Goal: Task Accomplishment & Management: Manage account settings

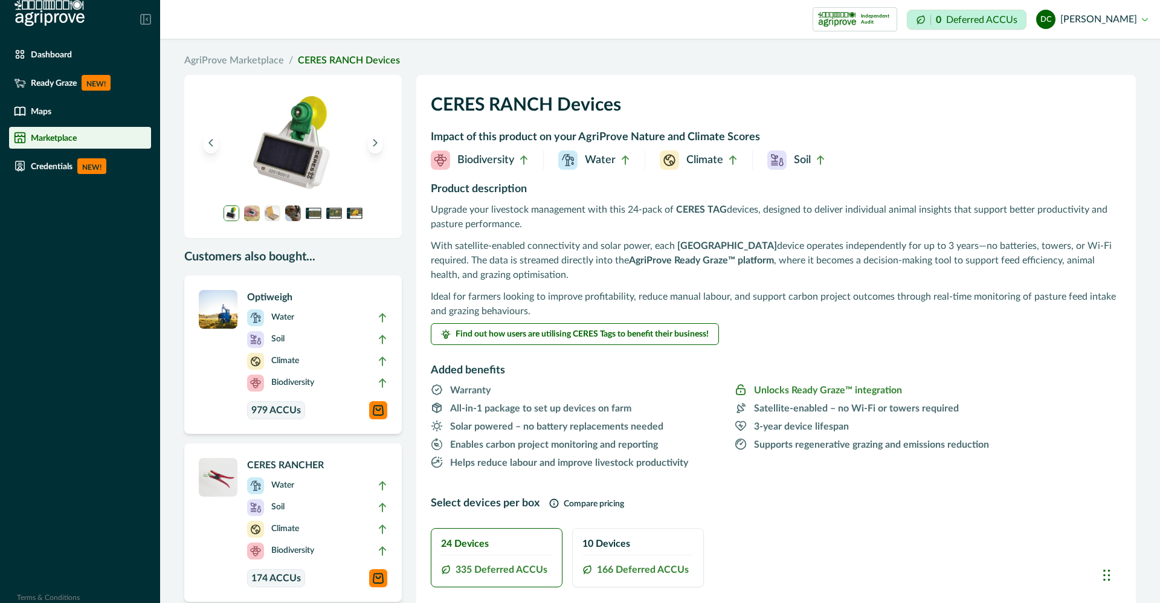
click at [42, 16] on img at bounding box center [50, 13] width 70 height 27
click at [42, 57] on p "Dashboard" at bounding box center [51, 55] width 41 height 10
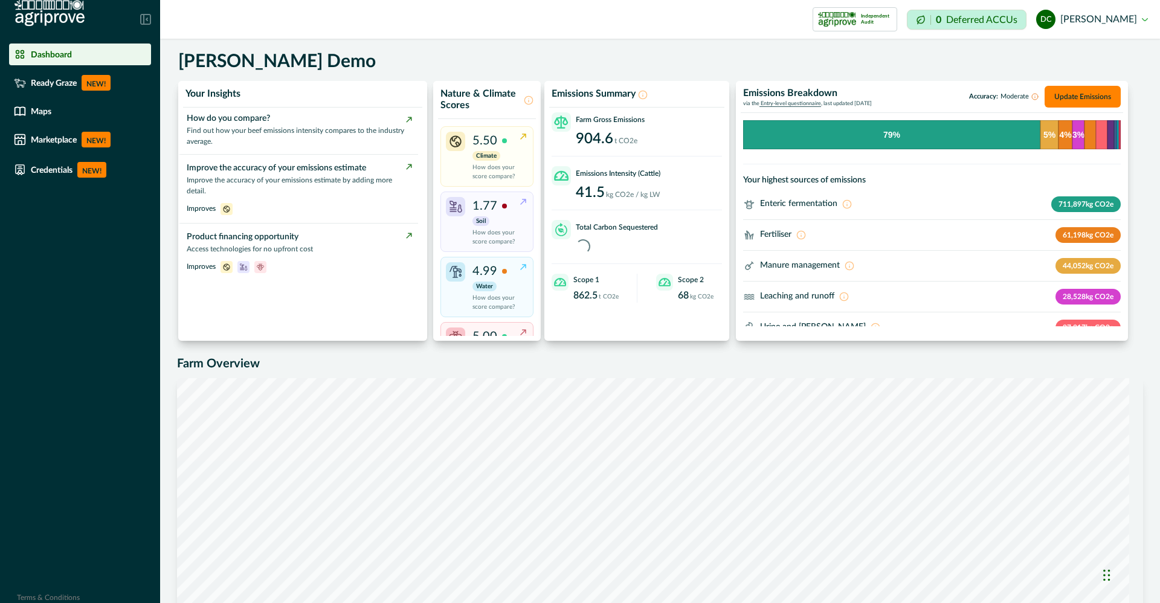
click at [1097, 17] on button "dc [PERSON_NAME]" at bounding box center [1092, 19] width 112 height 29
click at [1060, 54] on button "Sign out" at bounding box center [1080, 54] width 134 height 20
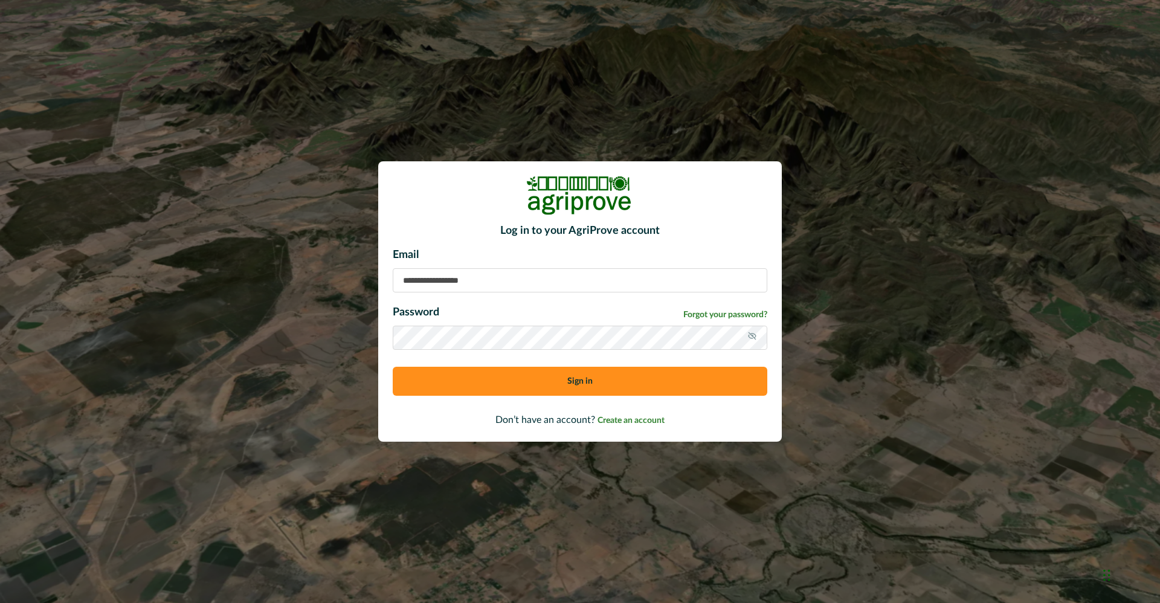
type input "**********"
click at [564, 392] on button "Sign in" at bounding box center [580, 381] width 375 height 29
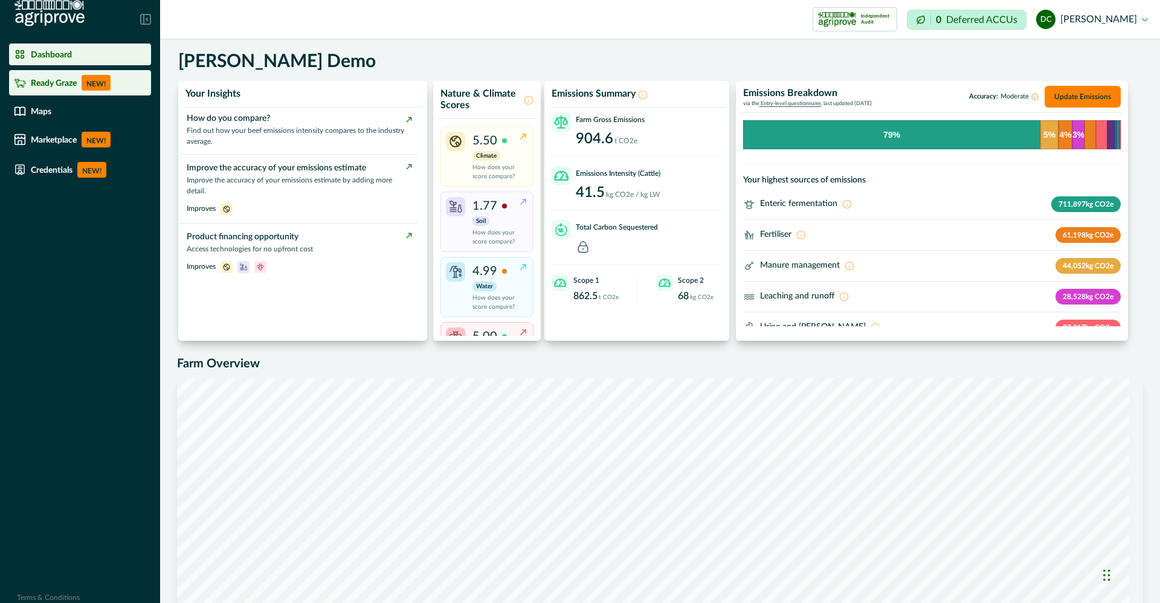
click at [94, 78] on p "NEW!" at bounding box center [96, 83] width 29 height 16
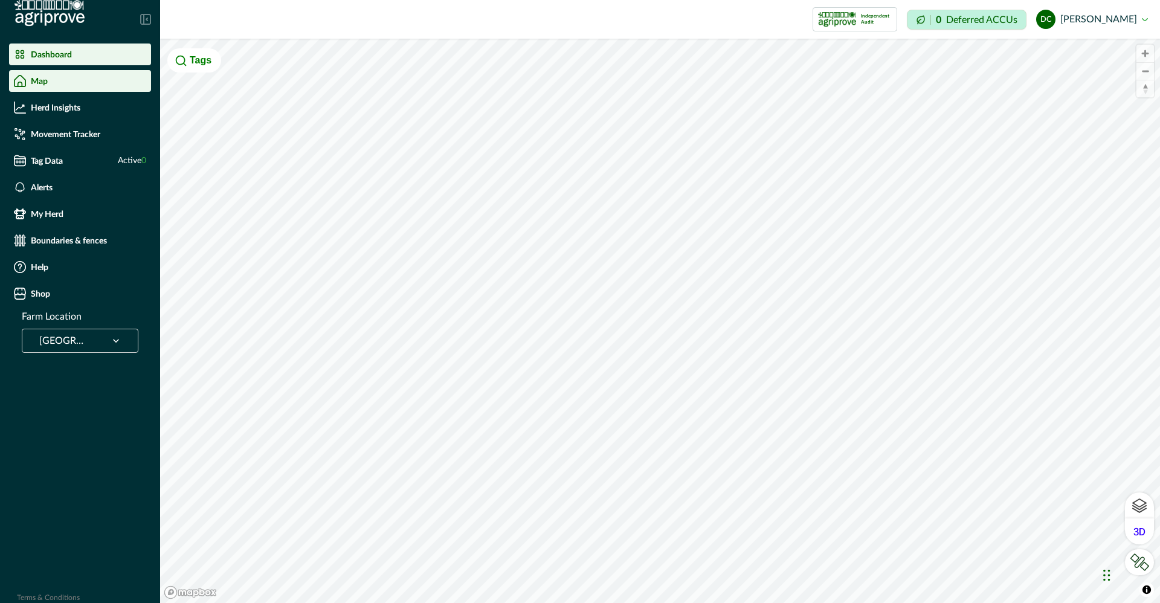
click at [80, 54] on div "Dashboard" at bounding box center [80, 54] width 132 height 12
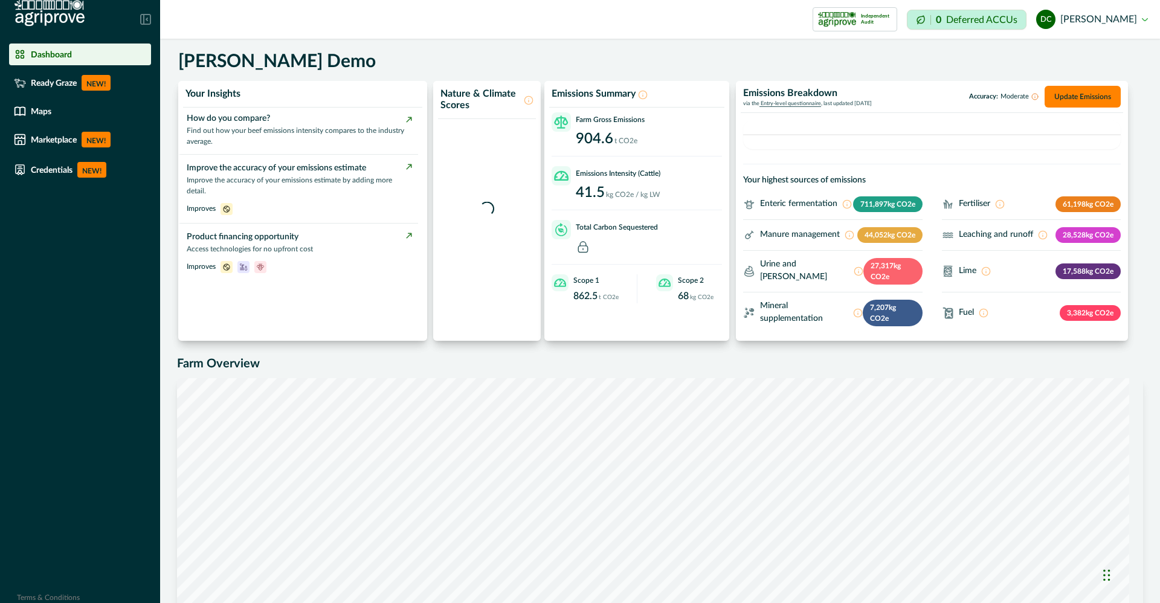
click at [92, 112] on div "Maps" at bounding box center [80, 111] width 132 height 12
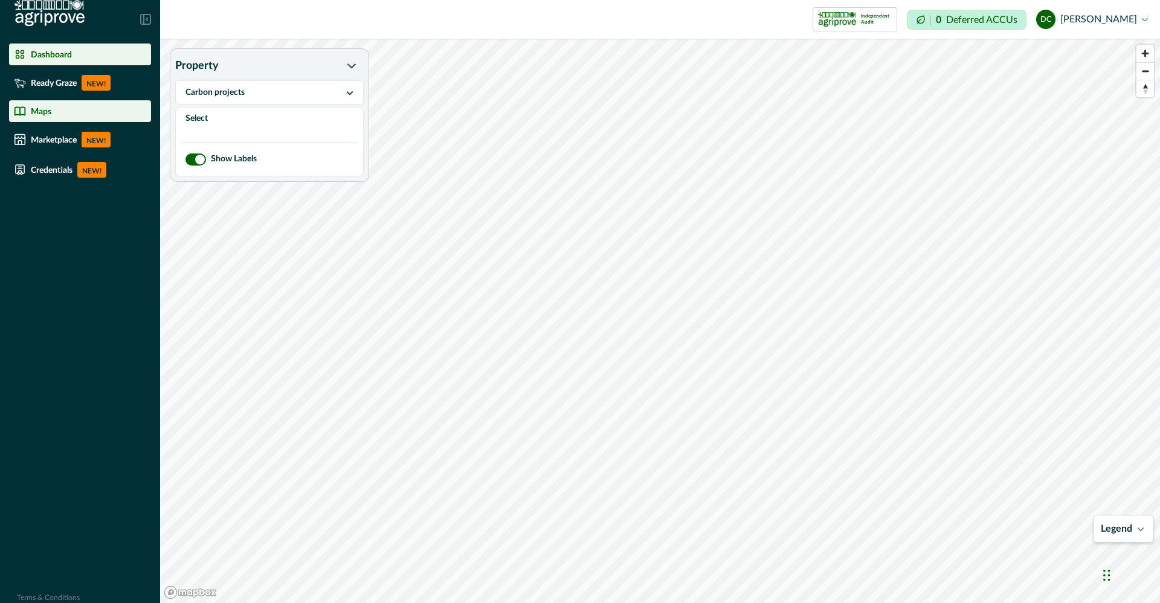
click at [59, 59] on div "Dashboard" at bounding box center [80, 54] width 132 height 12
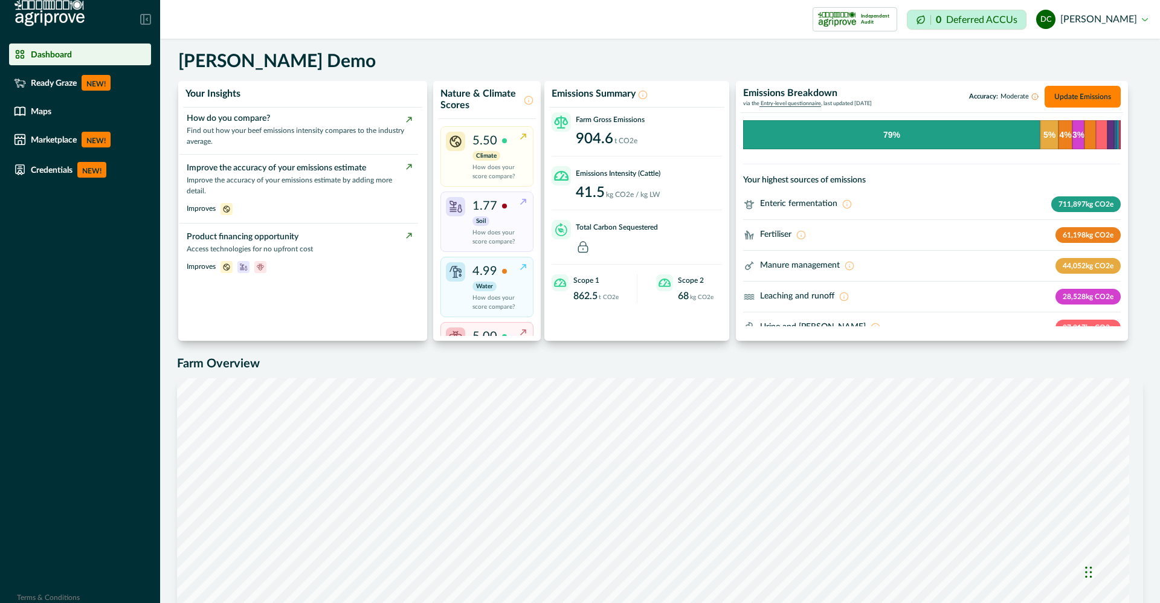
click at [1122, 14] on button "dc [PERSON_NAME]" at bounding box center [1092, 19] width 112 height 29
click at [1058, 48] on button "Sign out" at bounding box center [1080, 54] width 134 height 20
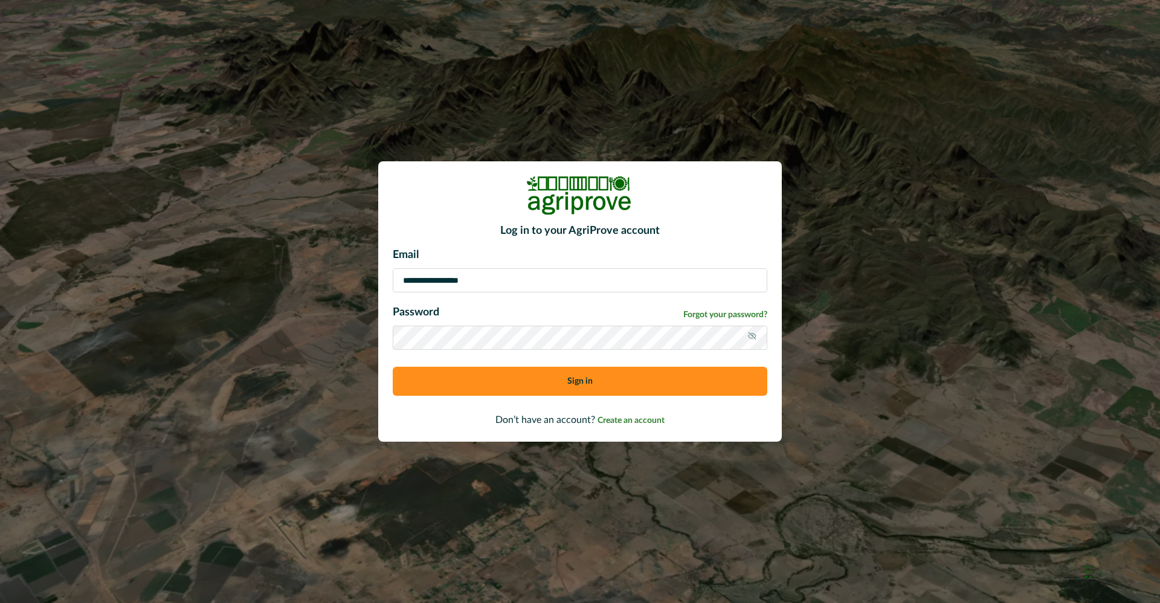
click at [578, 274] on input "**********" at bounding box center [580, 280] width 375 height 24
type input "**********"
click at [570, 390] on button "Sign in" at bounding box center [580, 381] width 375 height 29
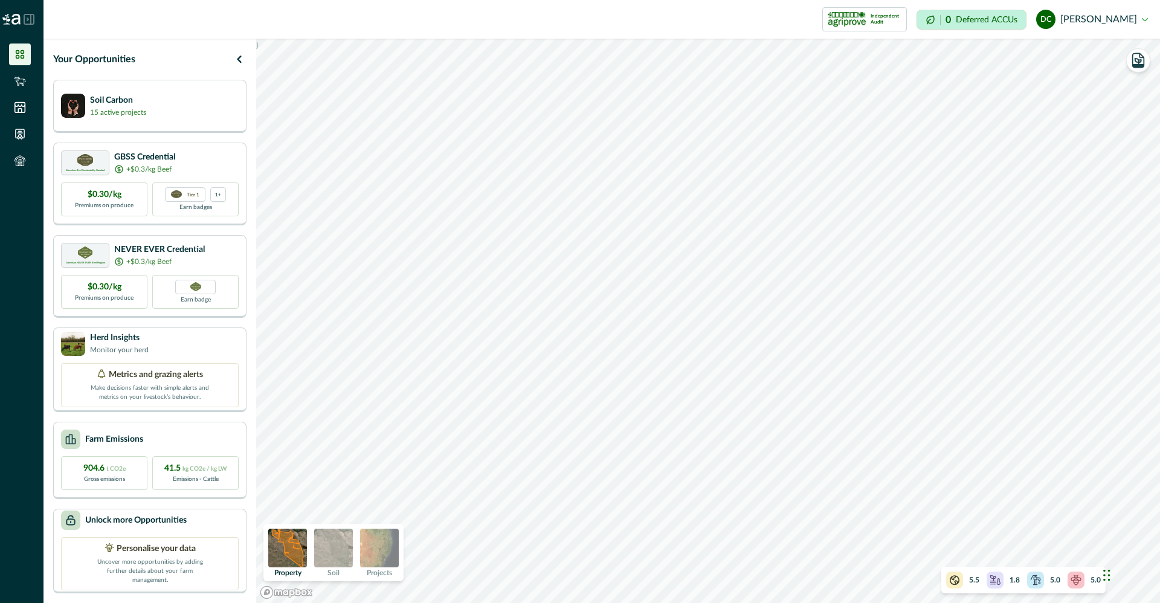
click at [324, 548] on img at bounding box center [333, 548] width 39 height 39
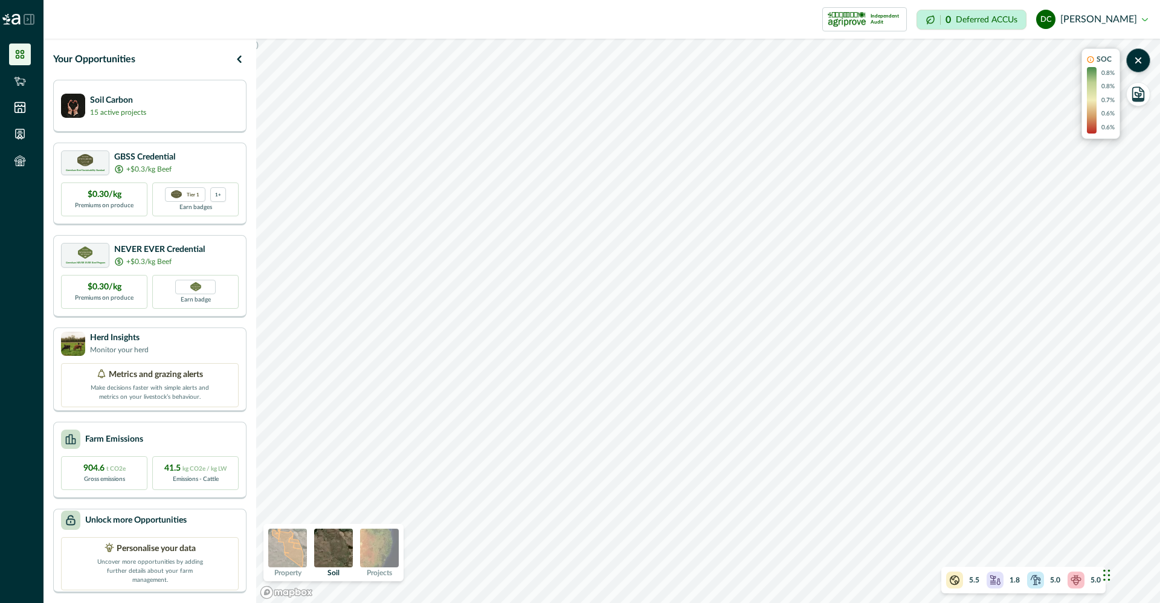
click at [292, 548] on img at bounding box center [287, 548] width 39 height 39
click at [337, 554] on img at bounding box center [333, 548] width 39 height 39
click at [15, 84] on icon at bounding box center [20, 81] width 12 height 12
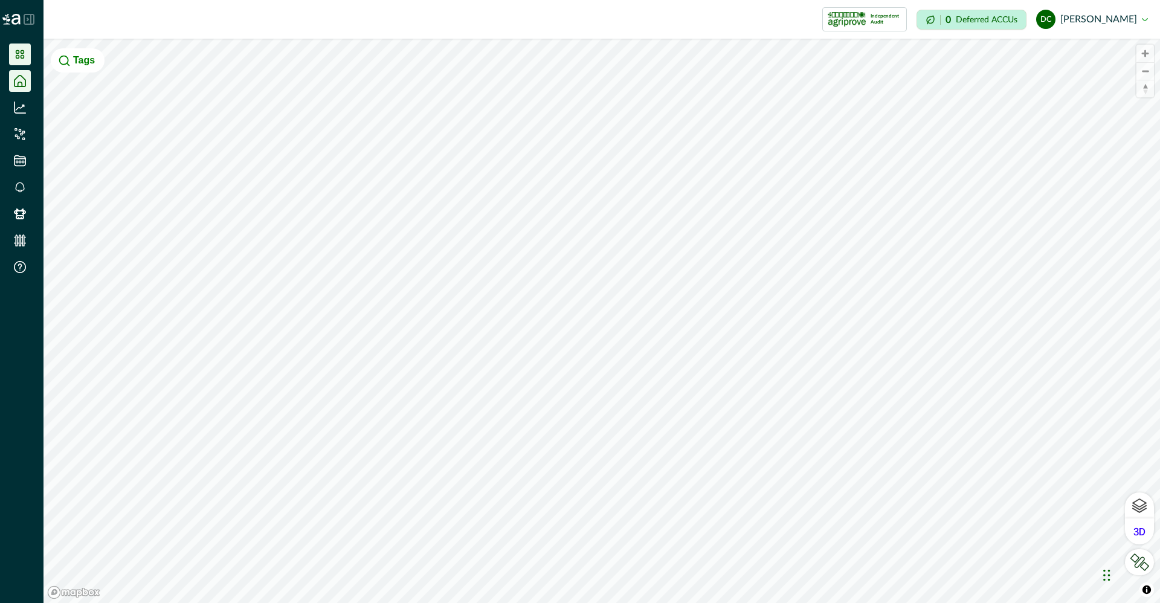
click at [23, 53] on icon at bounding box center [20, 54] width 8 height 8
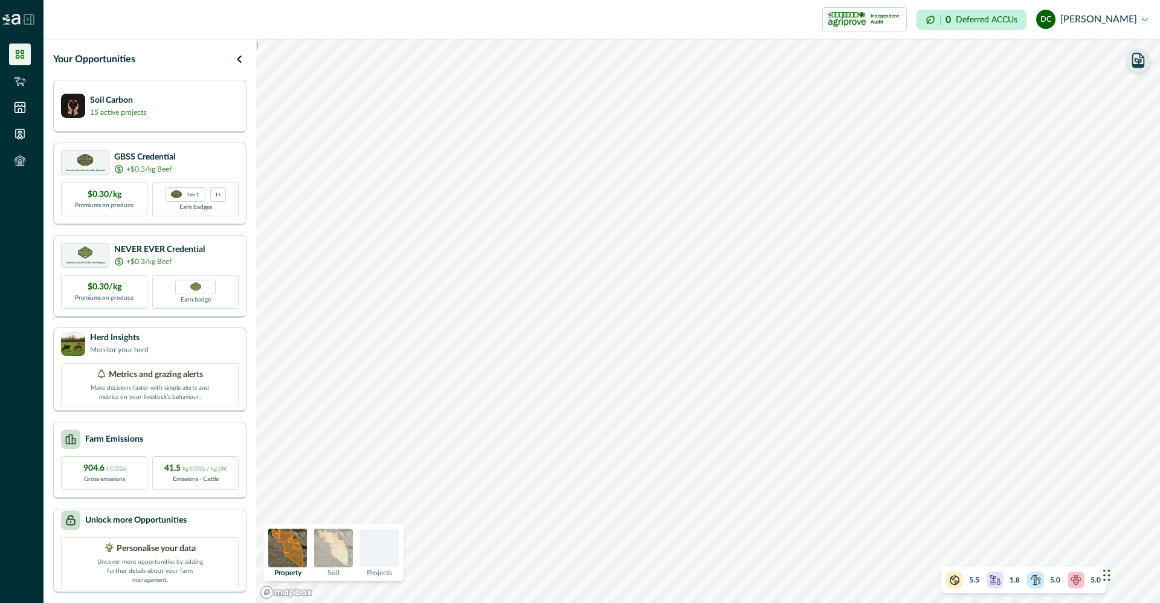
click at [1149, 56] on button "button" at bounding box center [1138, 60] width 24 height 24
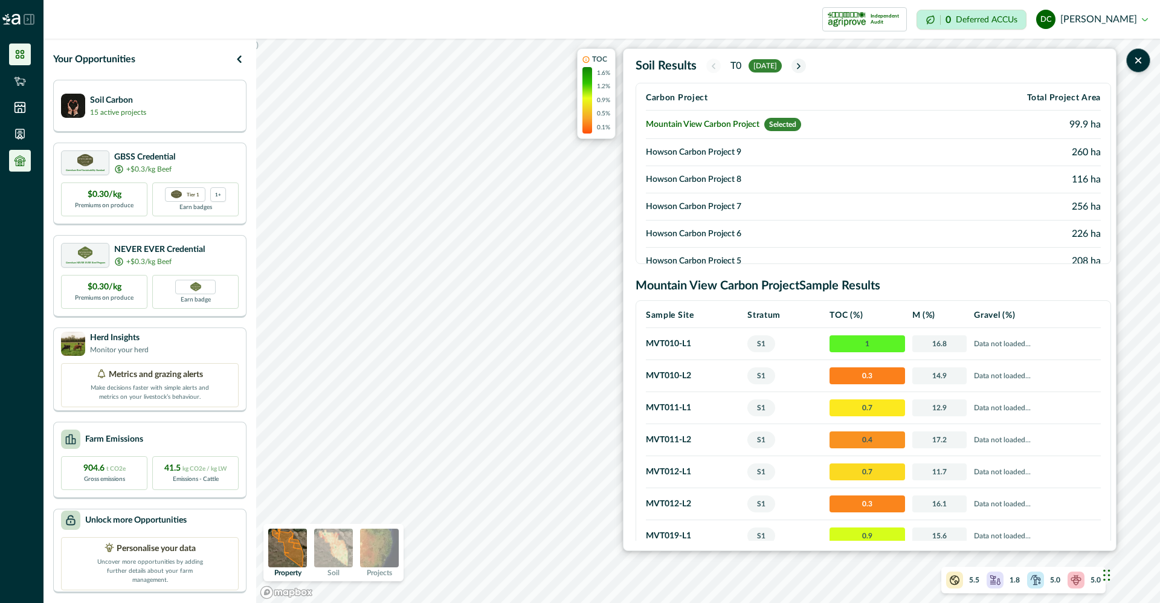
click at [20, 168] on li at bounding box center [20, 161] width 22 height 22
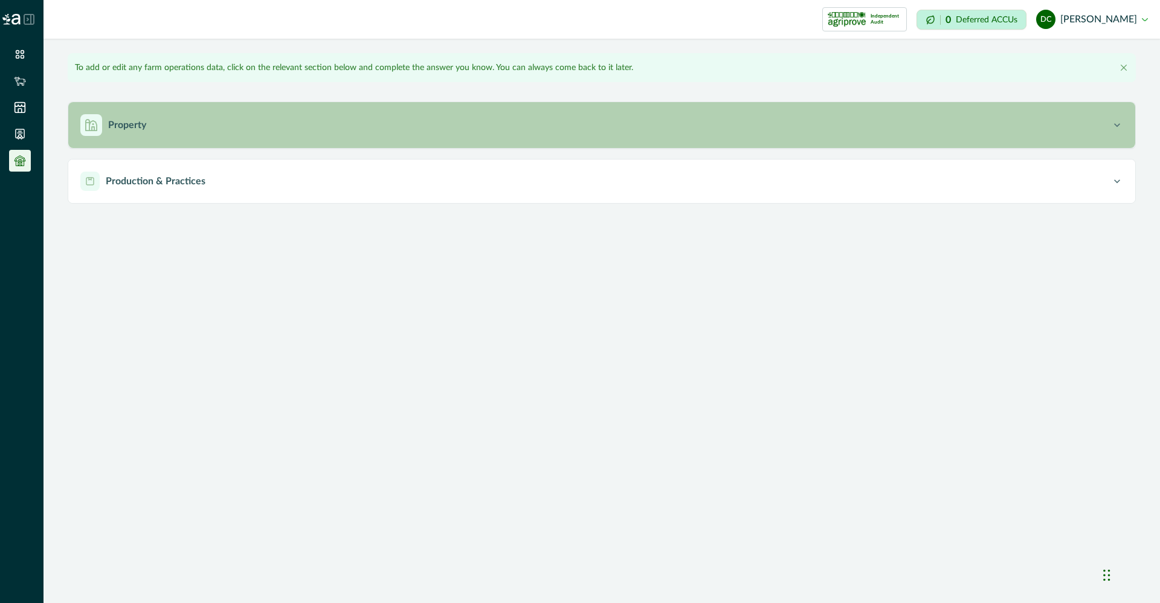
click at [248, 130] on div "Property" at bounding box center [595, 125] width 1031 height 22
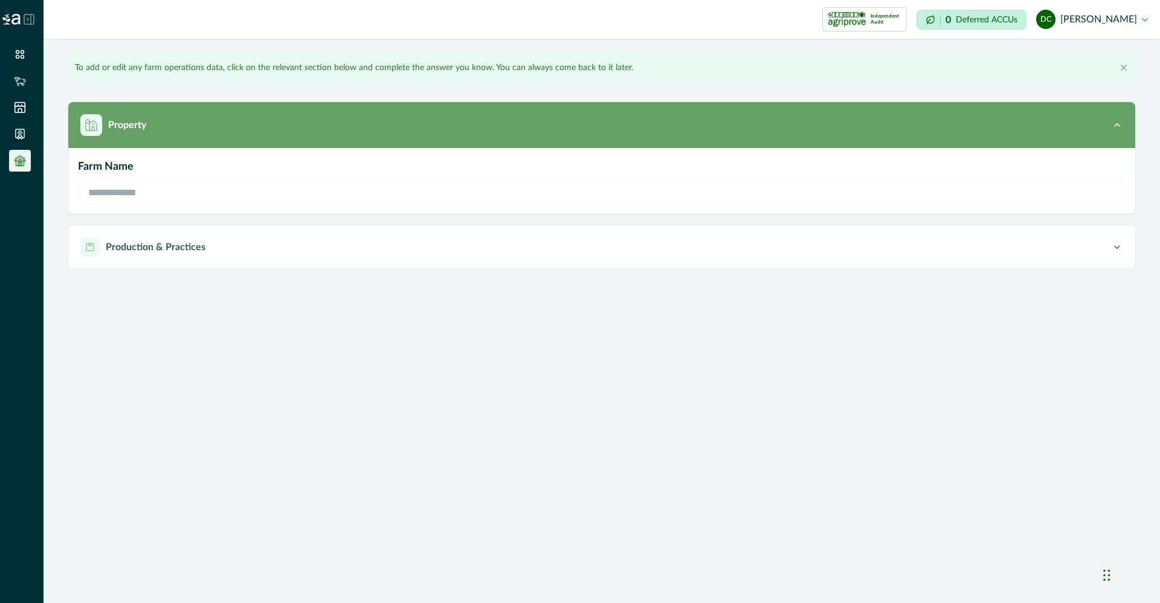
click at [242, 133] on div "Property" at bounding box center [595, 125] width 1031 height 22
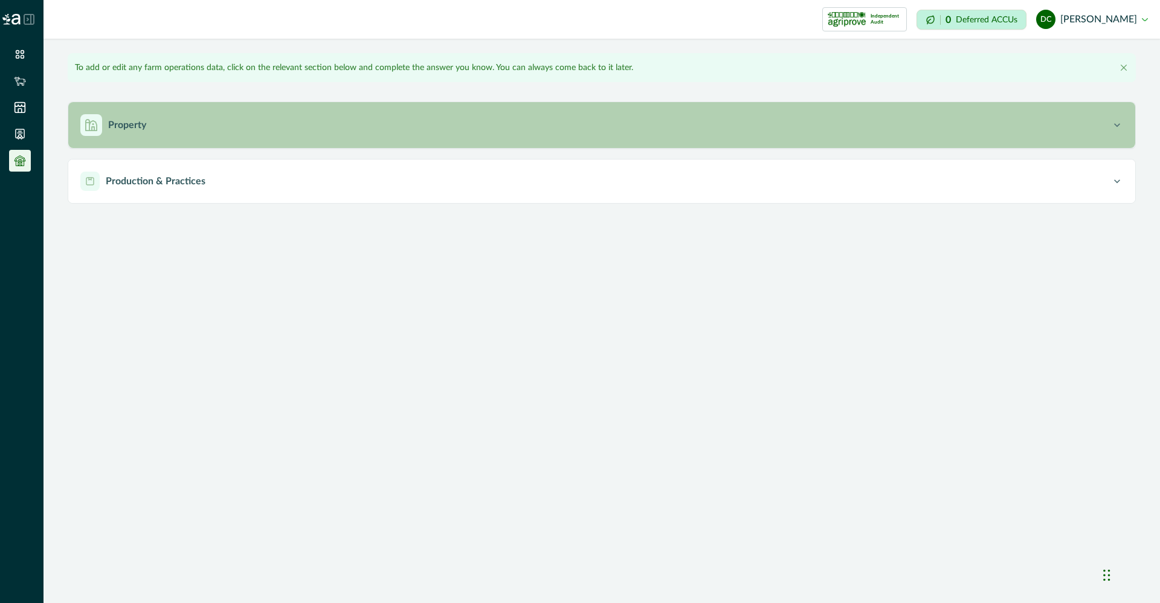
click at [237, 124] on div "Property" at bounding box center [595, 125] width 1031 height 22
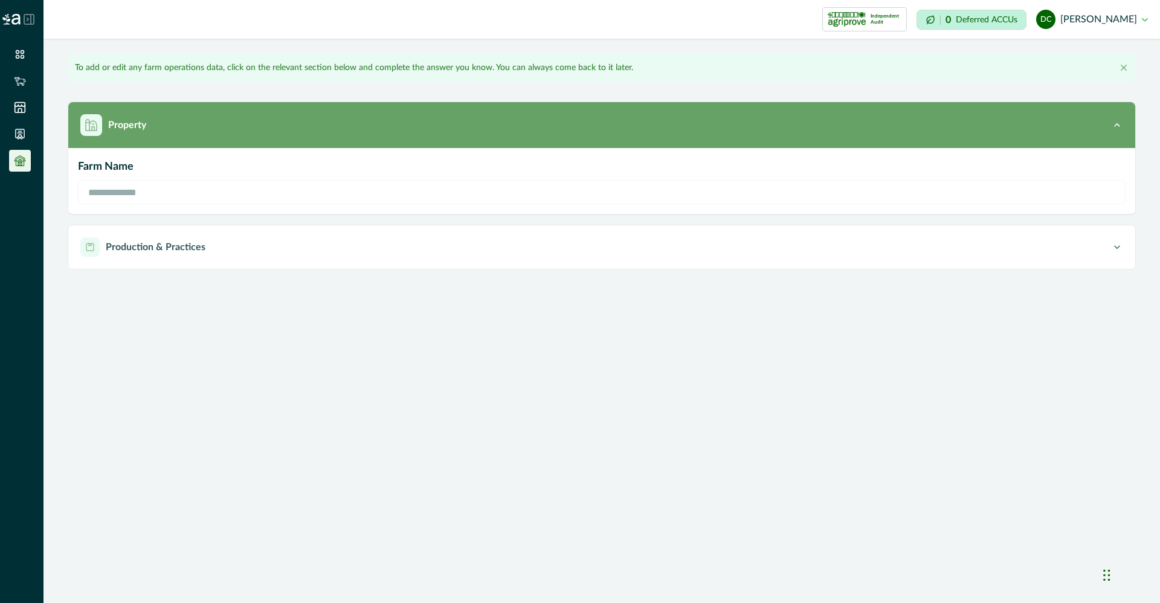
click at [236, 112] on button "Property" at bounding box center [601, 125] width 1067 height 46
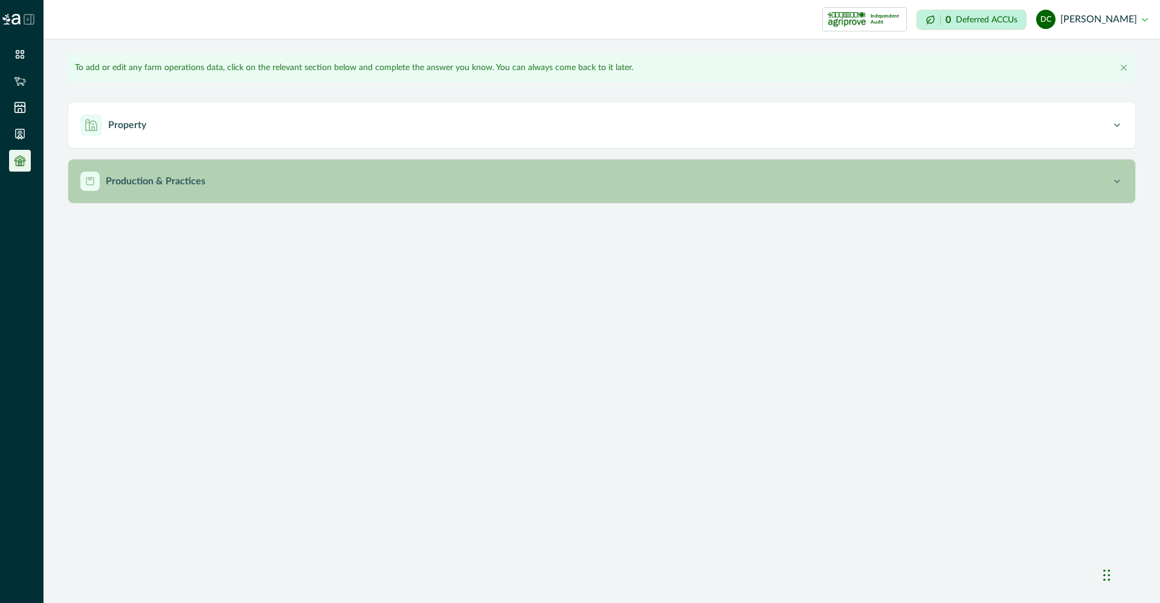
click at [243, 192] on button "Production & Practices" at bounding box center [601, 182] width 1067 height 44
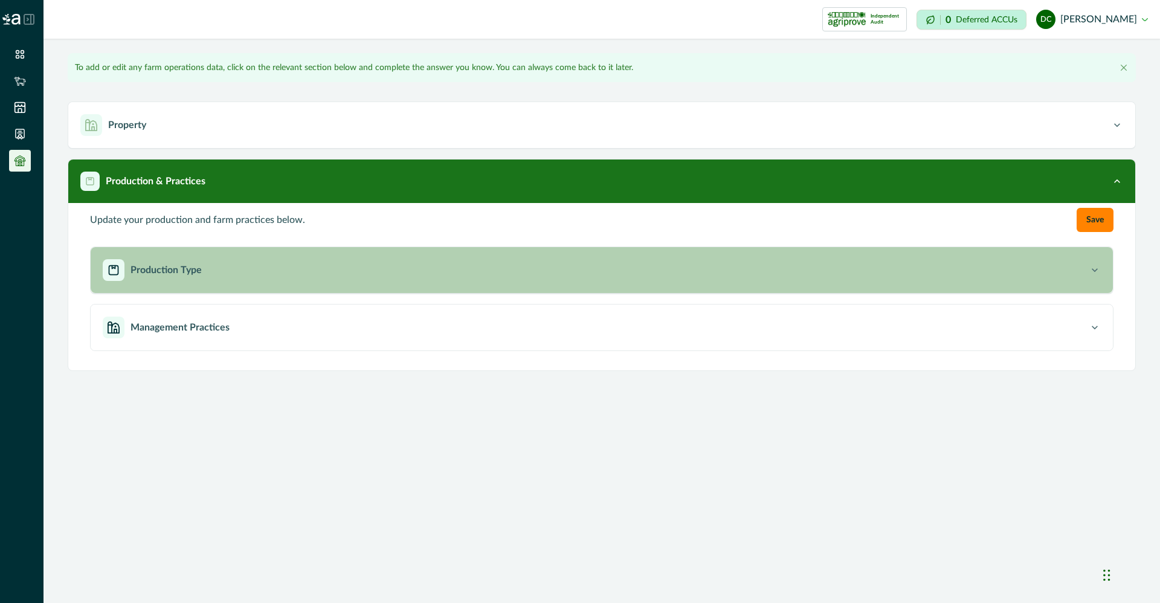
click at [871, 285] on button "Production Type" at bounding box center [602, 270] width 1023 height 46
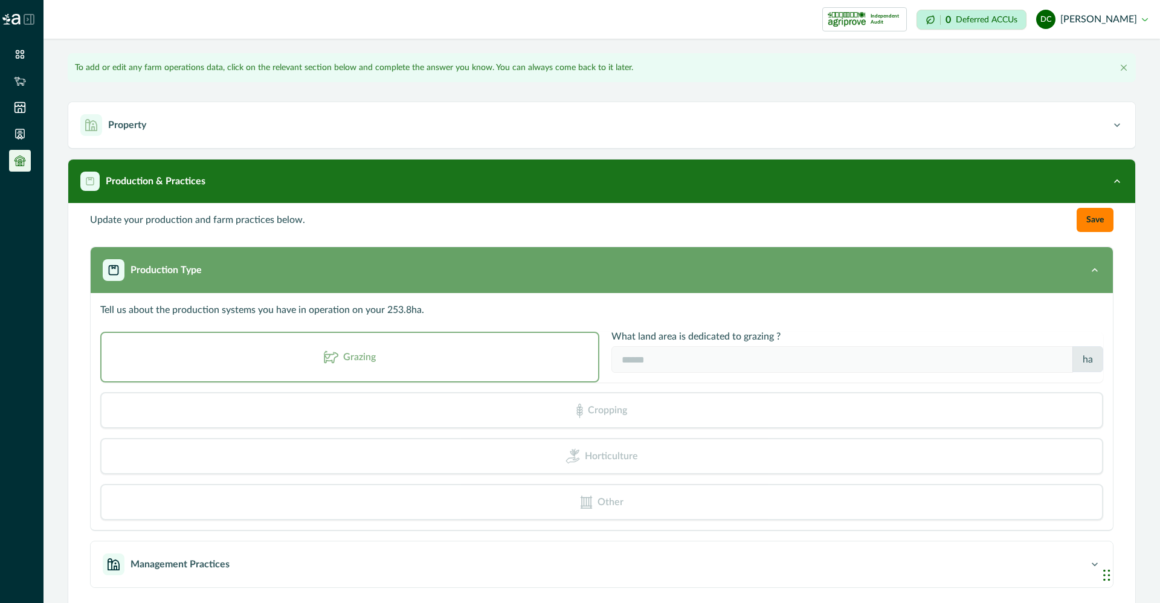
click at [871, 285] on button "Production Type" at bounding box center [602, 270] width 1023 height 46
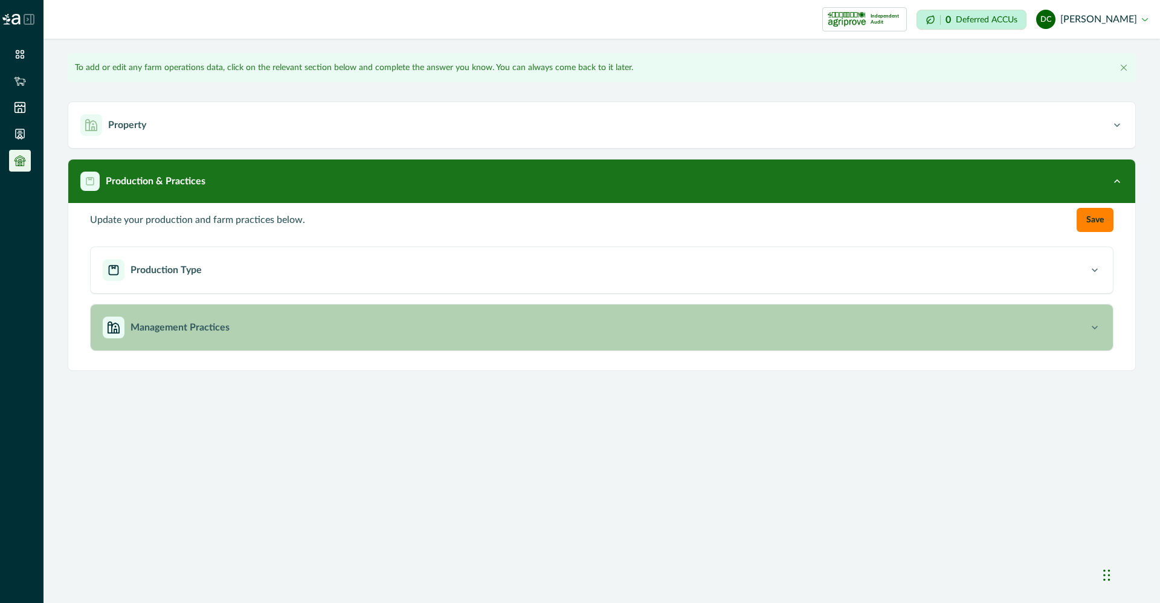
click at [737, 344] on button "Management Practices" at bounding box center [602, 328] width 1023 height 46
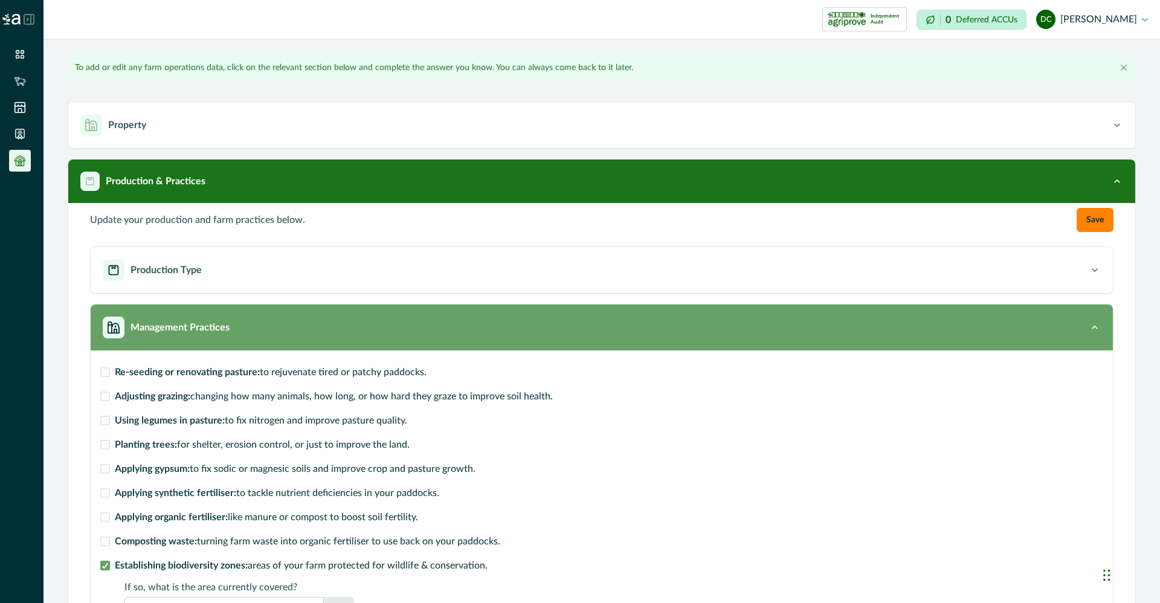
click at [566, 338] on button "Management Practices" at bounding box center [602, 328] width 1023 height 46
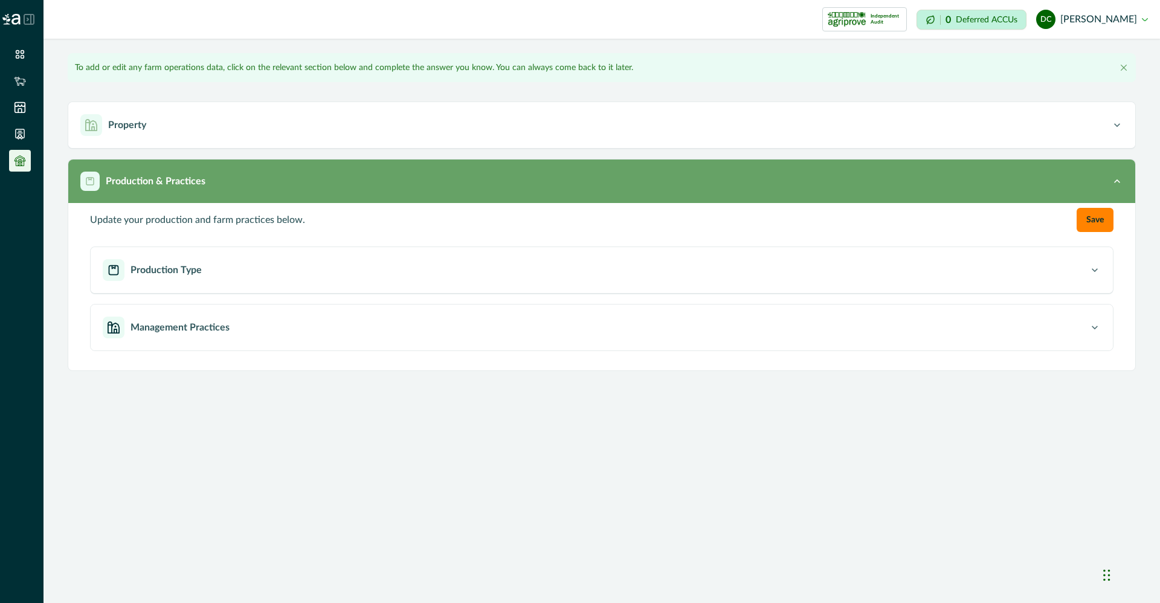
click at [511, 183] on div "Production & Practices" at bounding box center [595, 181] width 1031 height 19
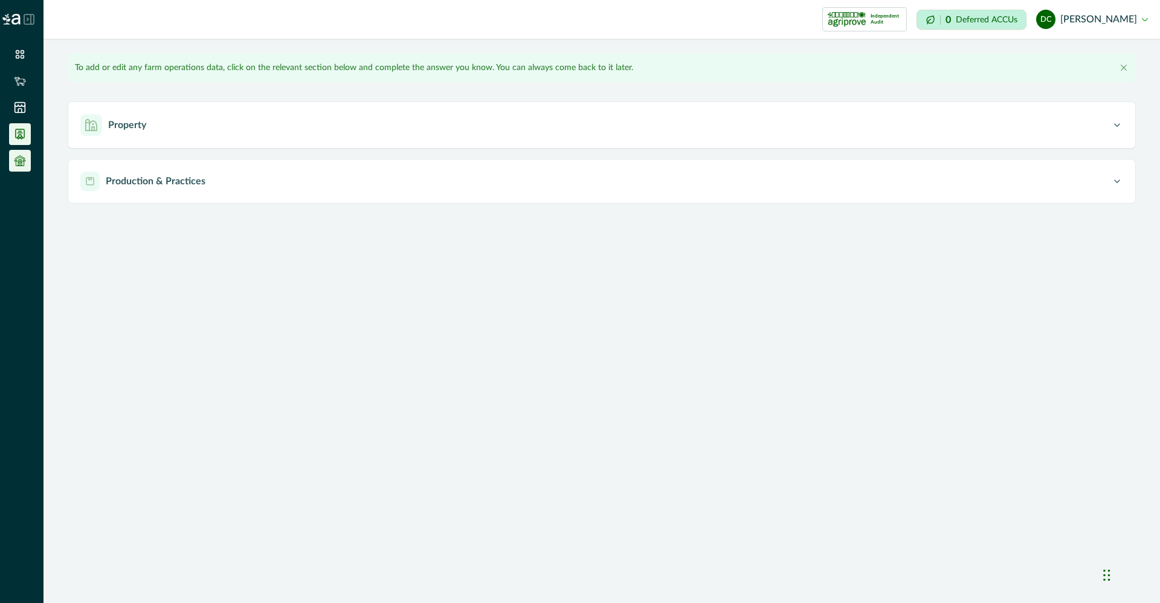
click at [13, 141] on li at bounding box center [20, 134] width 22 height 22
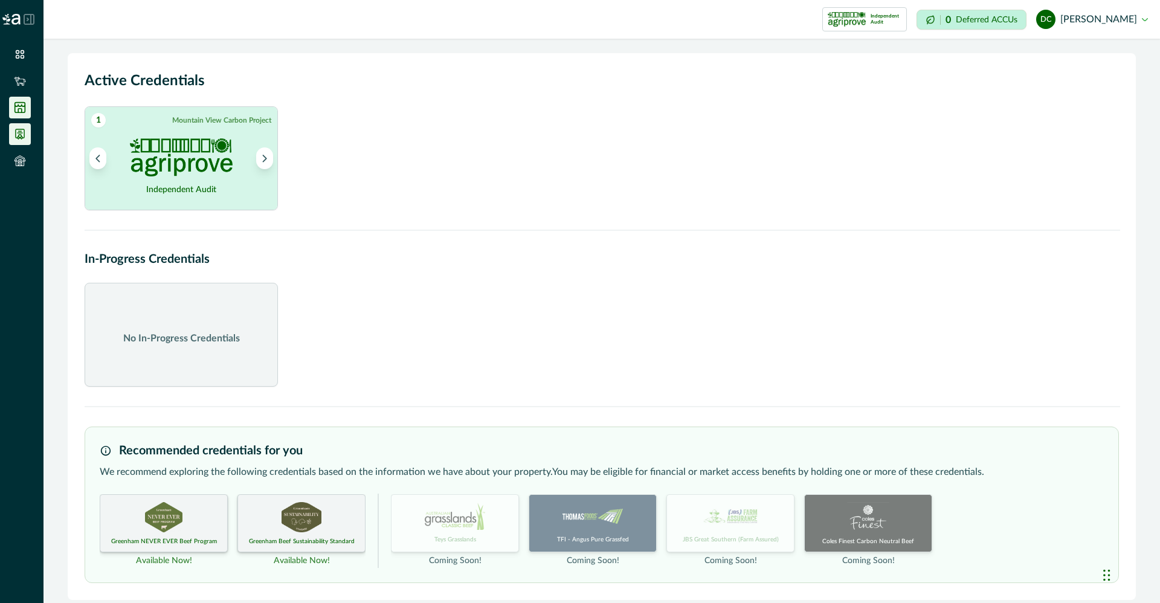
click at [12, 112] on li at bounding box center [20, 108] width 22 height 22
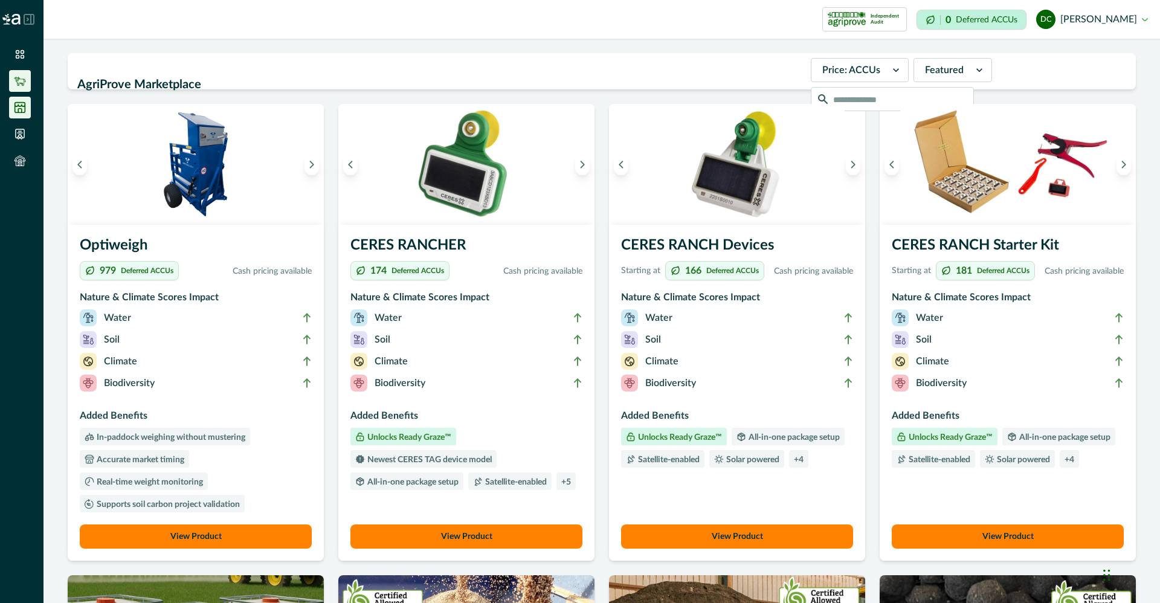
click at [25, 79] on icon at bounding box center [20, 81] width 12 height 12
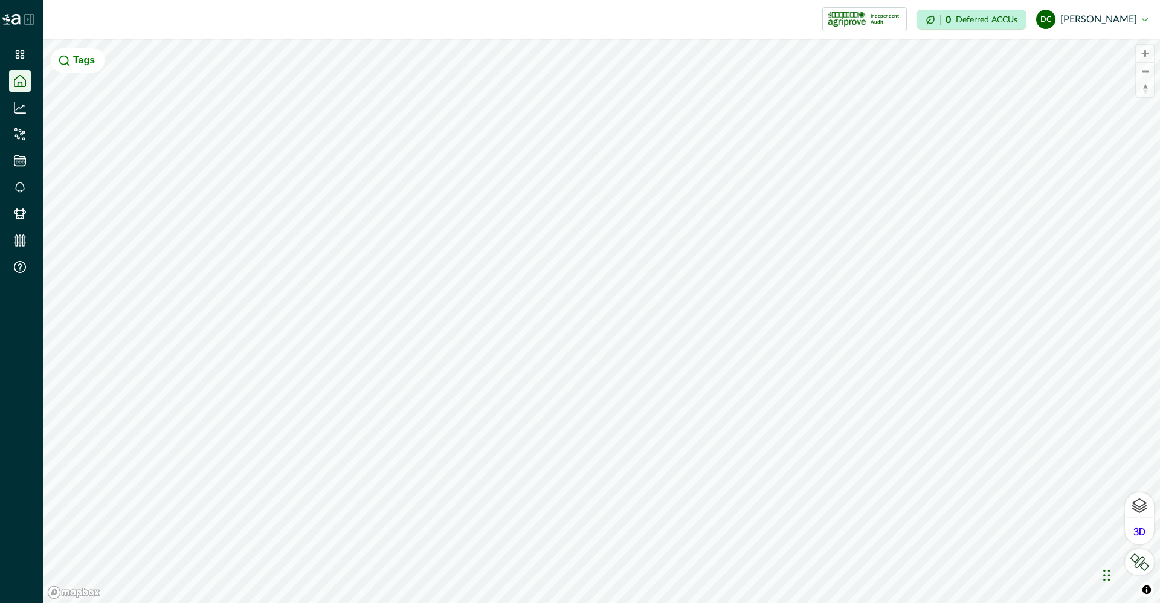
click at [33, 18] on icon at bounding box center [29, 19] width 11 height 11
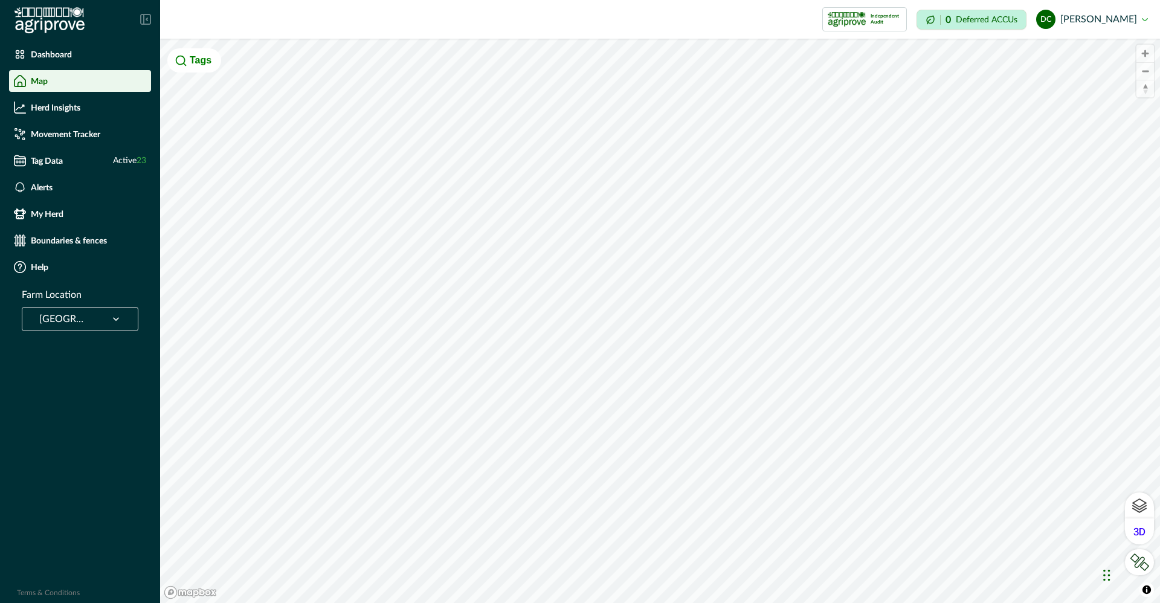
click at [155, 21] on div at bounding box center [80, 19] width 160 height 39
click at [147, 19] on icon at bounding box center [146, 19] width 1 height 2
